Goal: Obtain resource: Download file/media

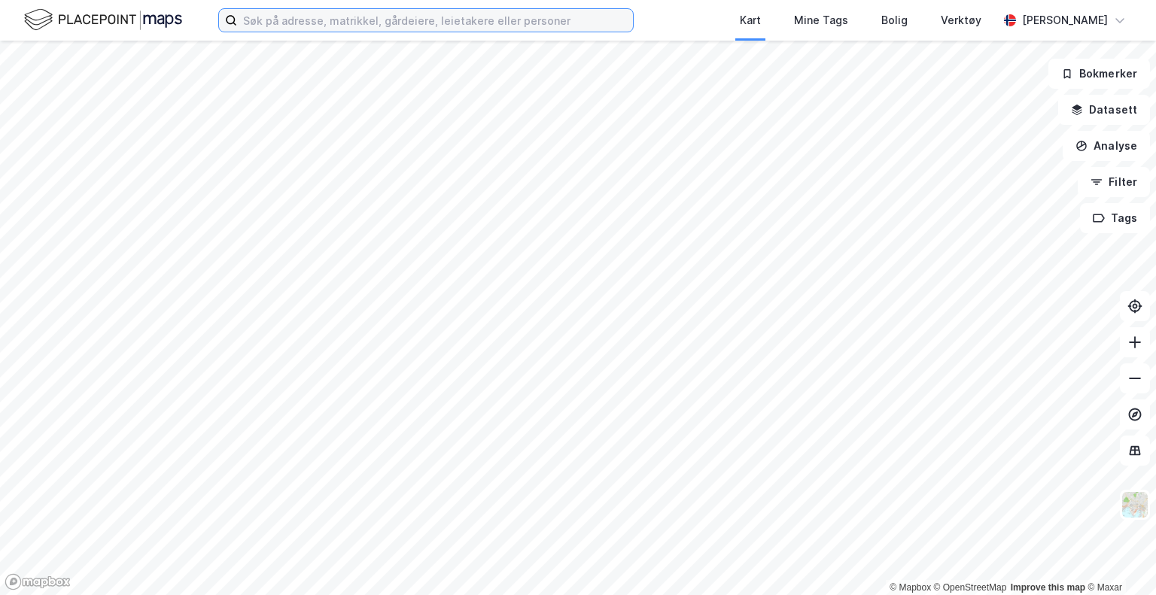
click at [334, 17] on input at bounding box center [435, 20] width 396 height 23
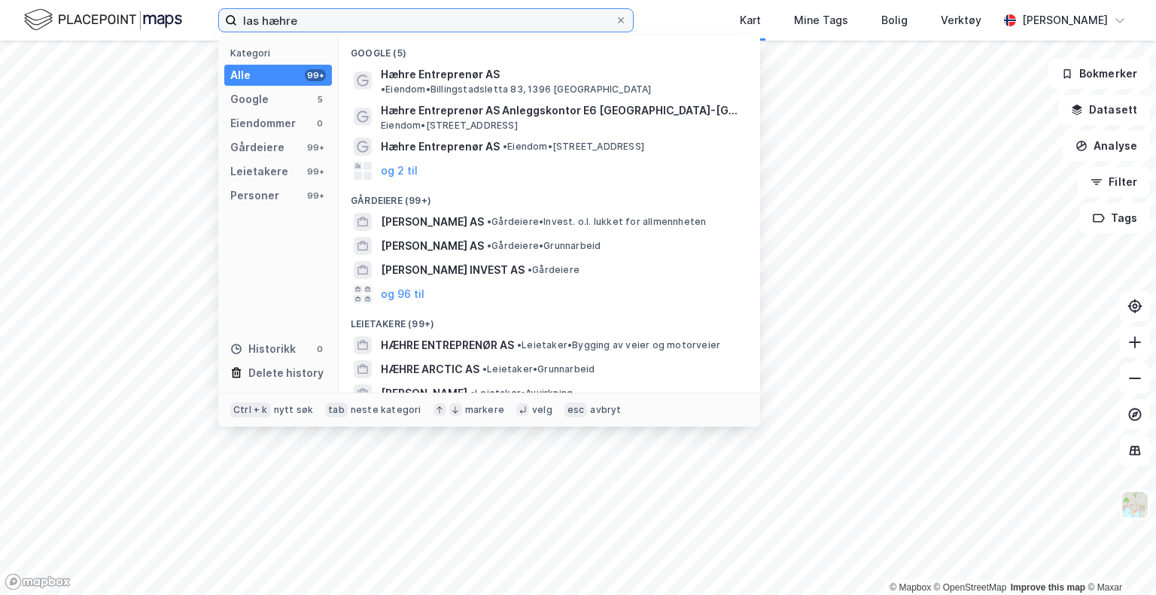
click at [251, 20] on input "las hæhre" at bounding box center [426, 20] width 378 height 23
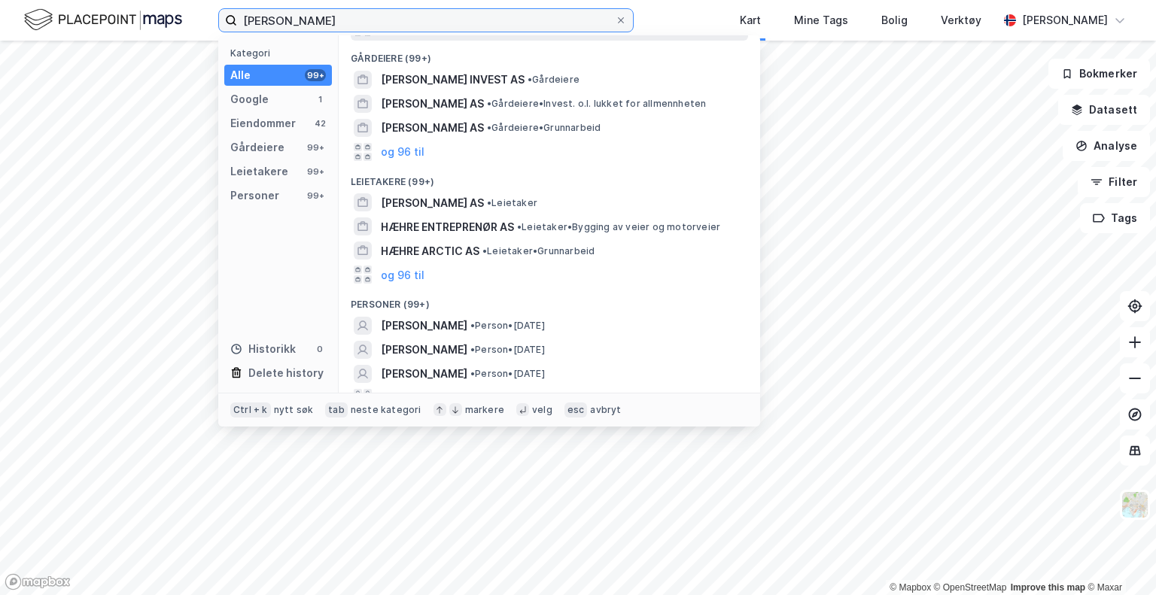
scroll to position [223, 0]
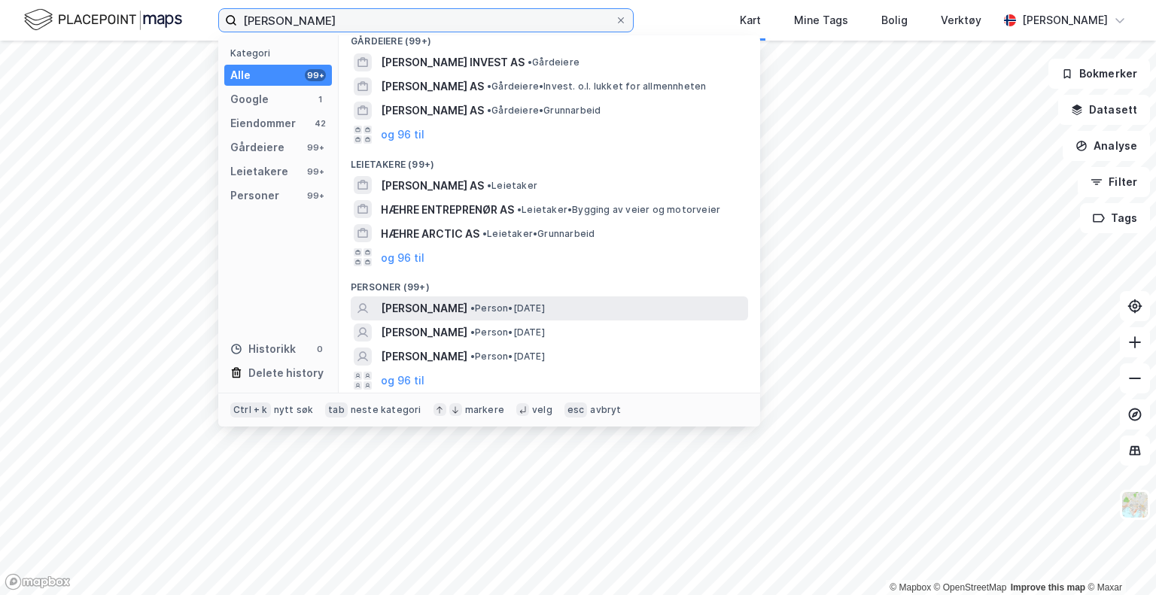
type input "[PERSON_NAME]"
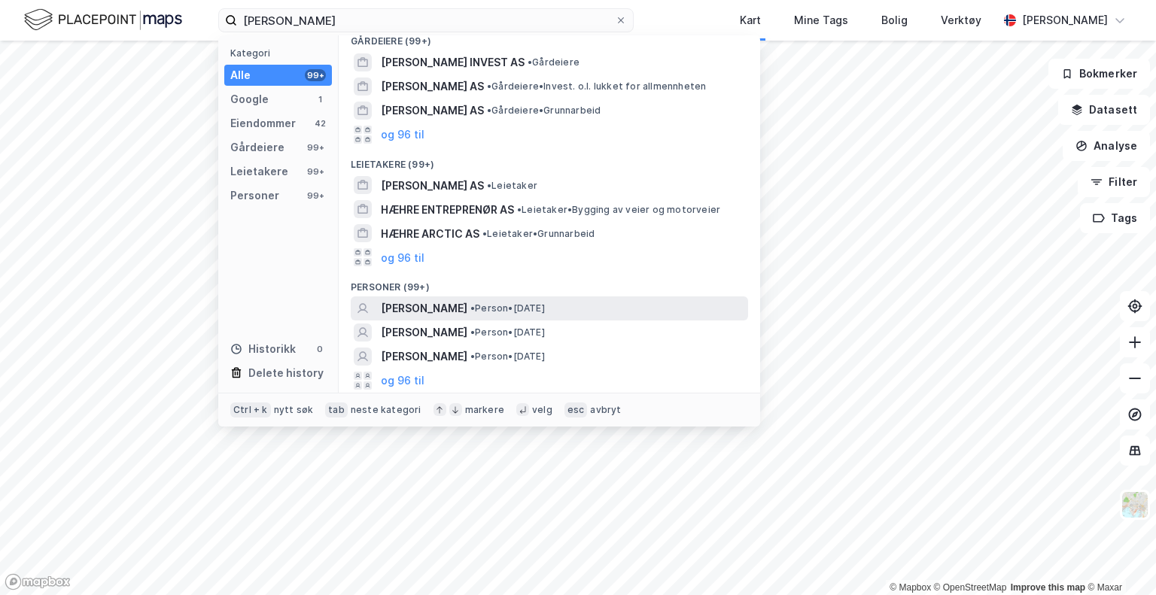
click at [425, 305] on span "[PERSON_NAME]" at bounding box center [424, 309] width 87 height 18
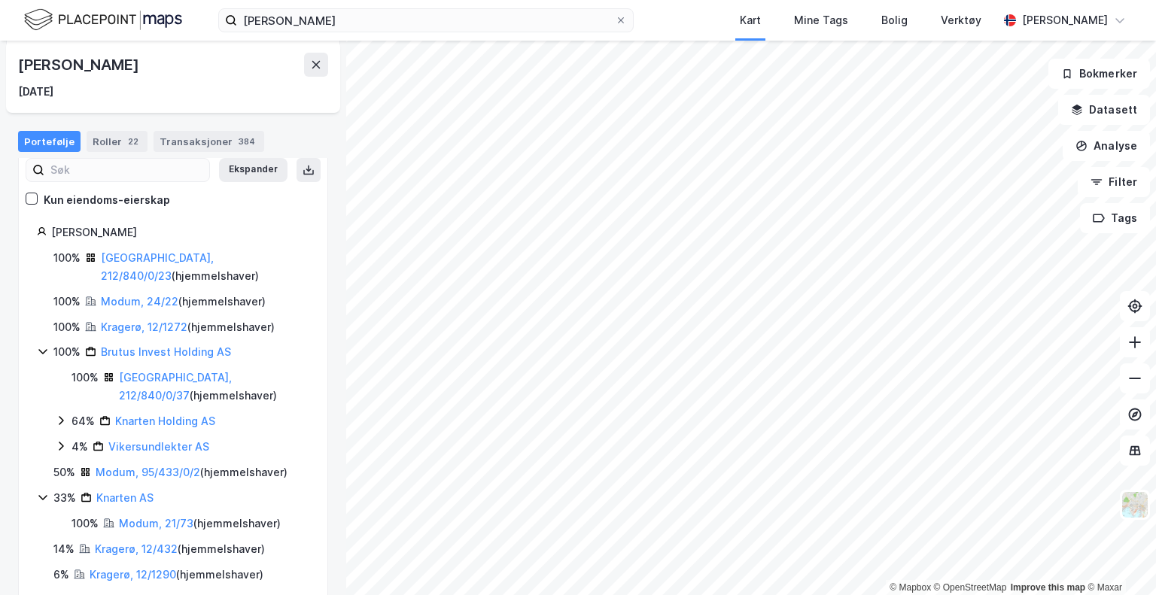
scroll to position [116, 0]
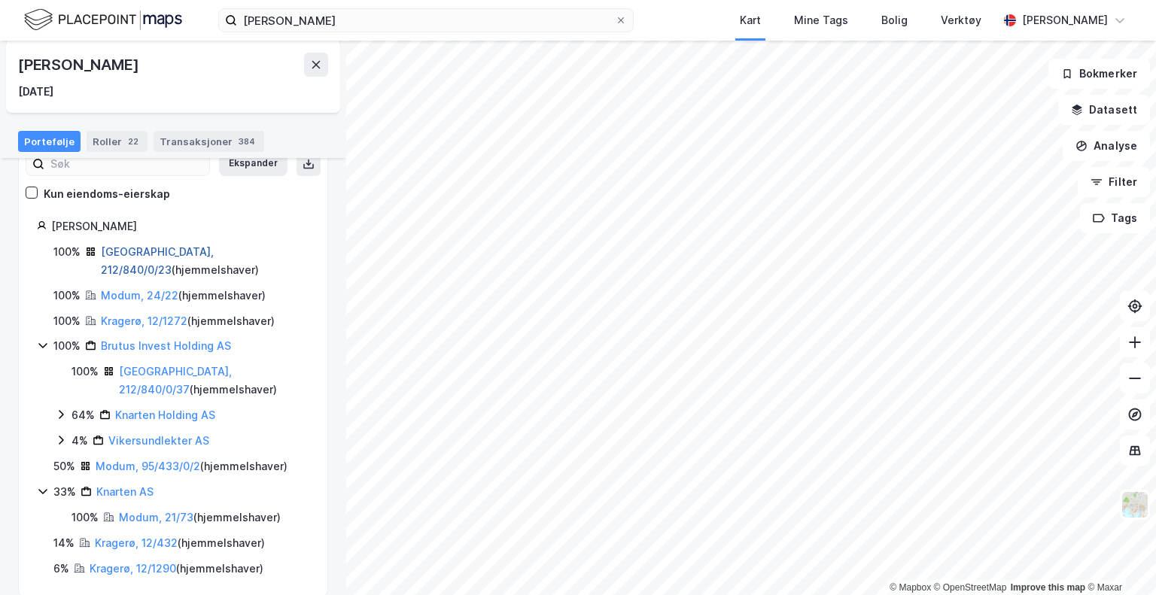
click at [173, 252] on link "[GEOGRAPHIC_DATA], 212/840/0/23" at bounding box center [157, 260] width 113 height 31
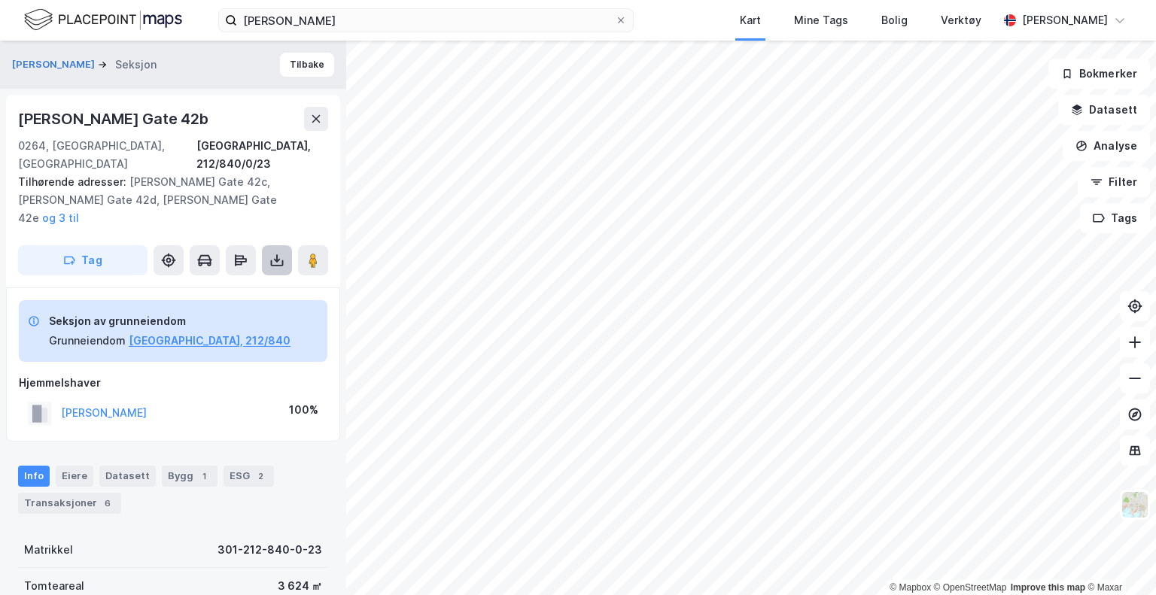
click at [284, 253] on icon at bounding box center [276, 260] width 15 height 15
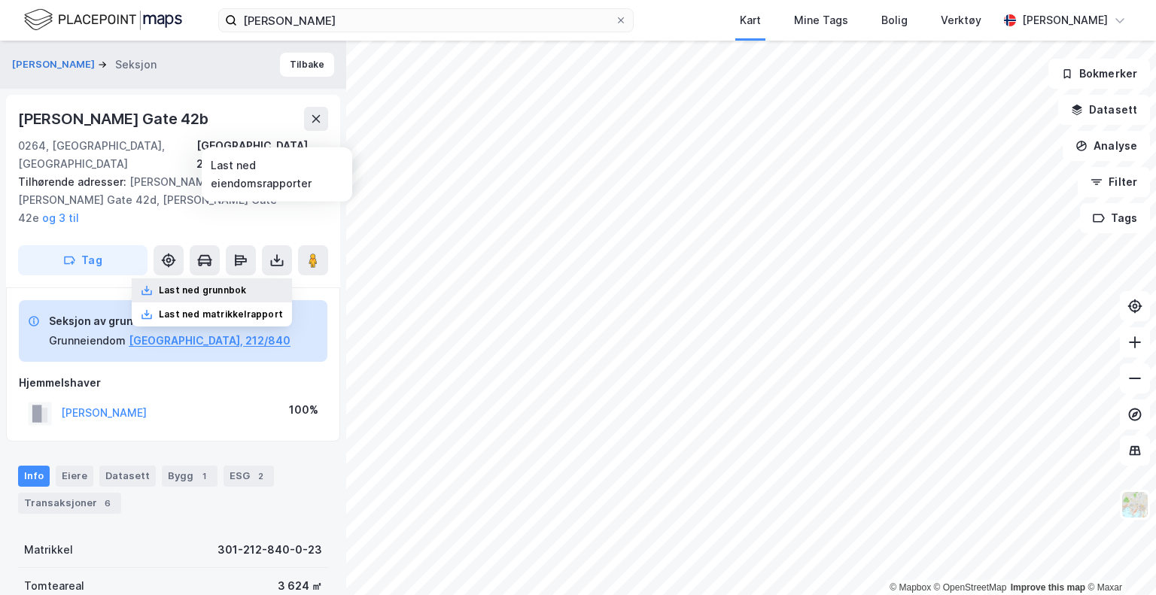
click at [210, 285] on div "Last ned grunnbok" at bounding box center [202, 291] width 87 height 12
